Goal: Check status: Check status

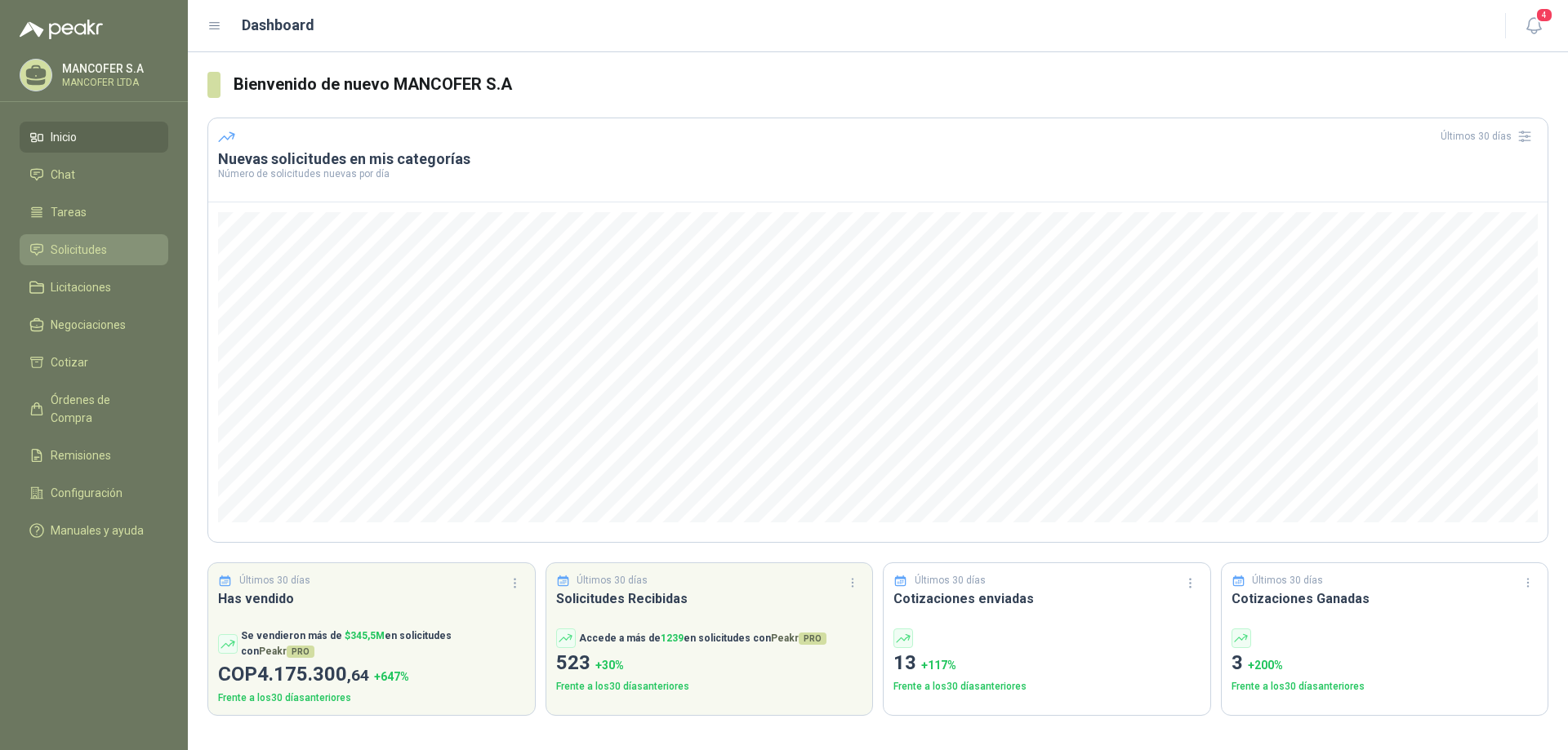
click at [66, 254] on span "Solicitudes" at bounding box center [78, 250] width 56 height 18
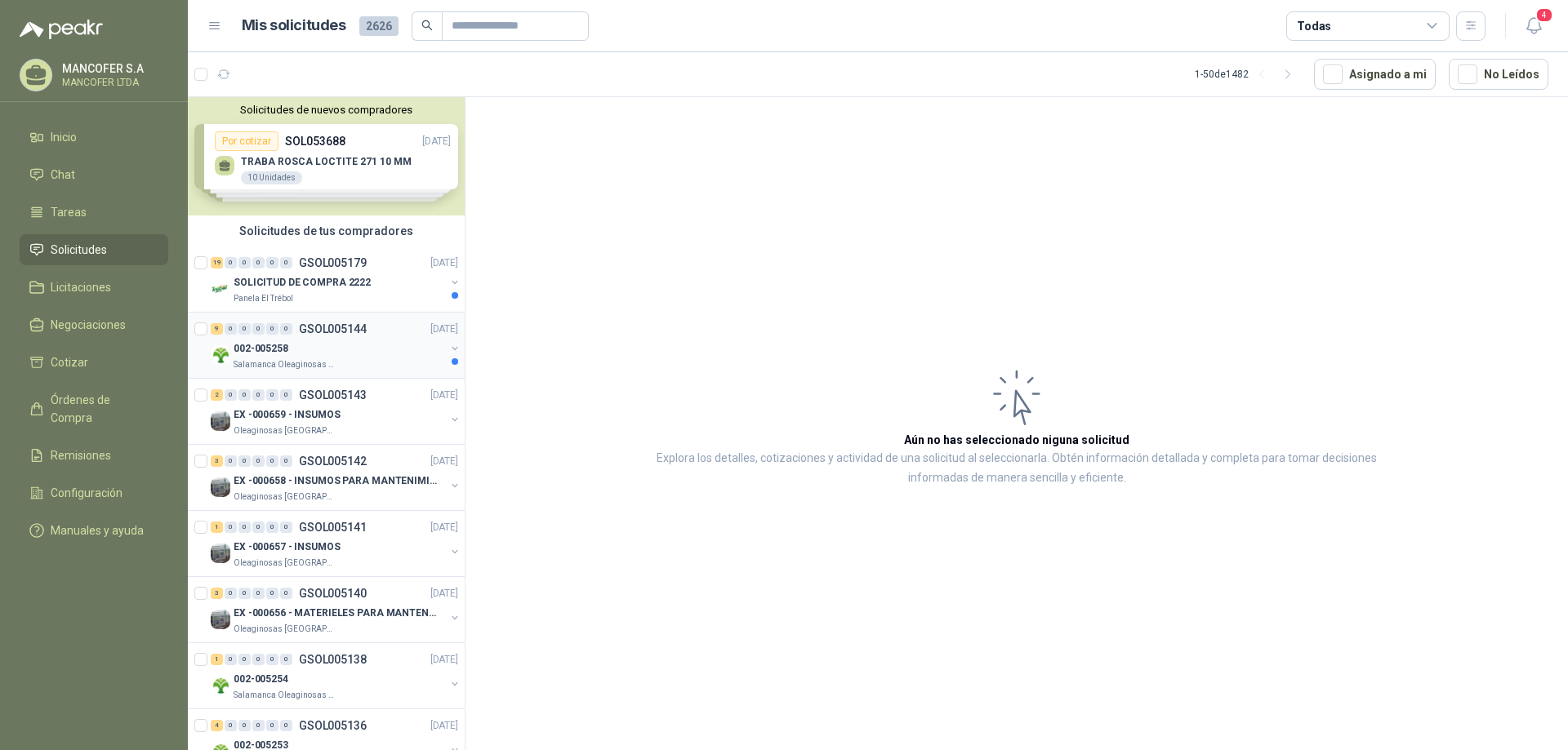
click at [299, 351] on div "002-005258" at bounding box center [339, 349] width 211 height 20
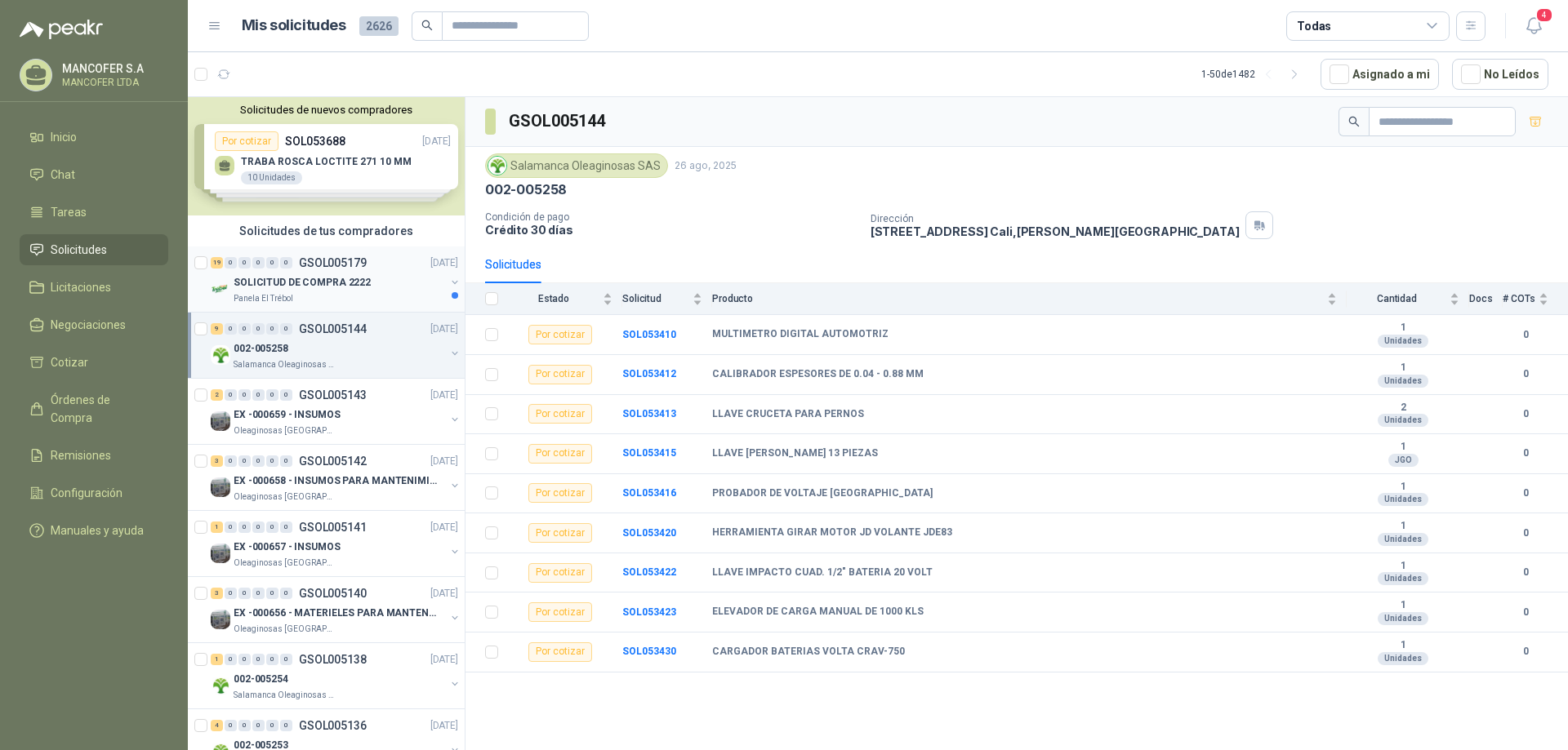
click at [287, 270] on div "19 0 0 0 0 0 GSOL005179 [DATE]" at bounding box center [335, 262] width 251 height 20
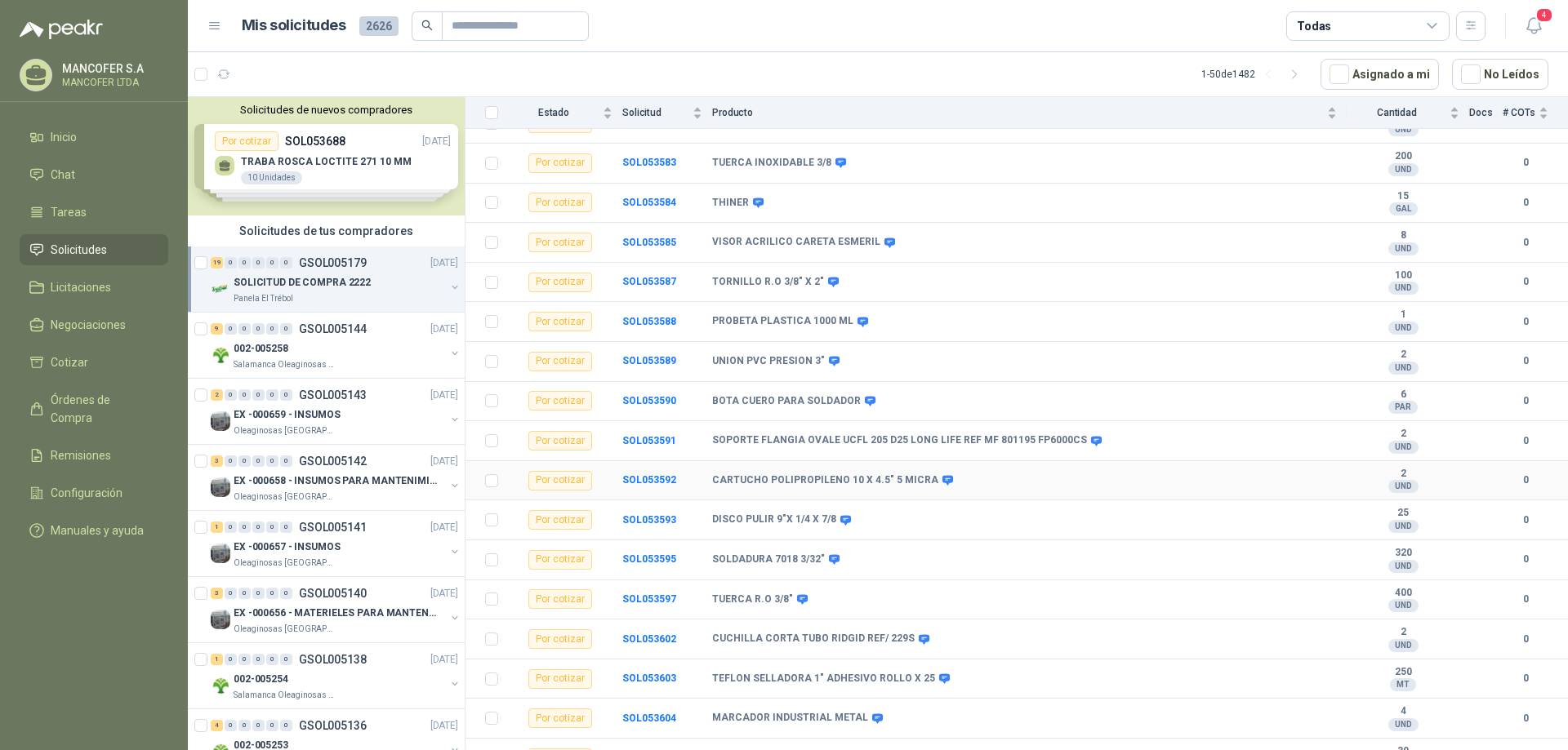
scroll to position [314, 0]
